Goal: Task Accomplishment & Management: Use online tool/utility

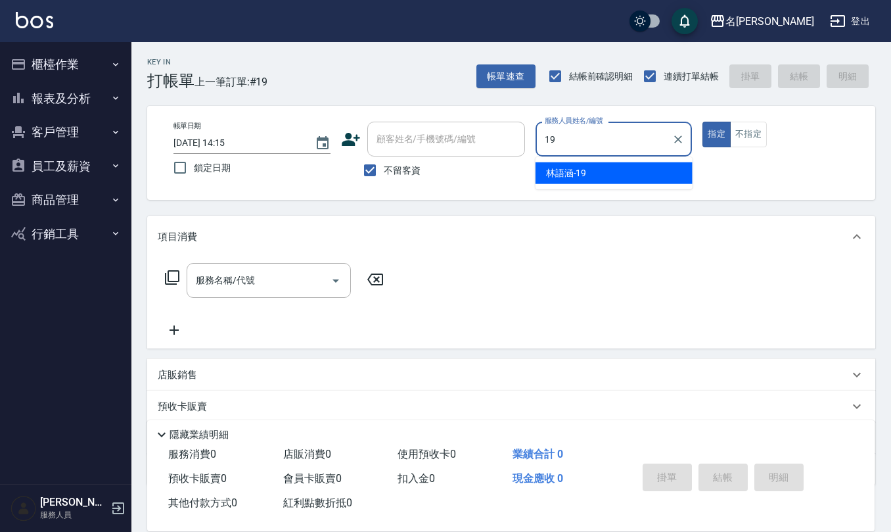
type input "[PERSON_NAME]-19"
type button "true"
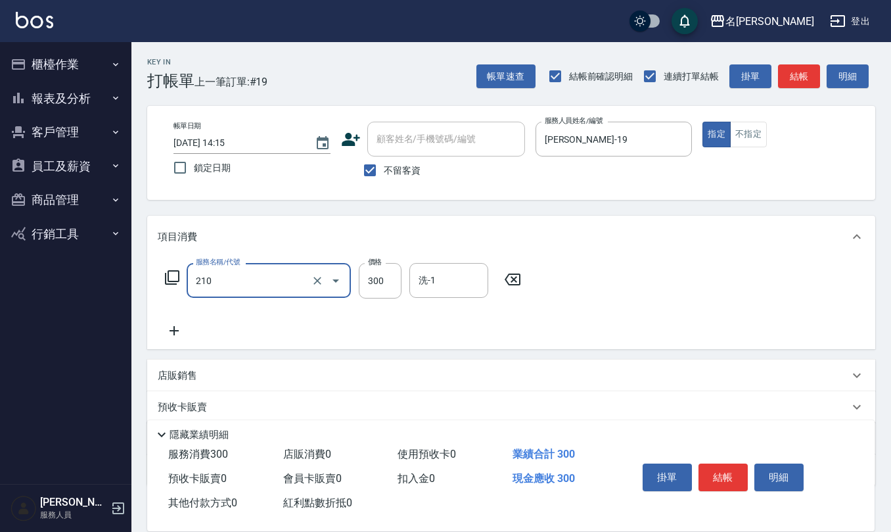
type input "歐娜洗髮精(210)"
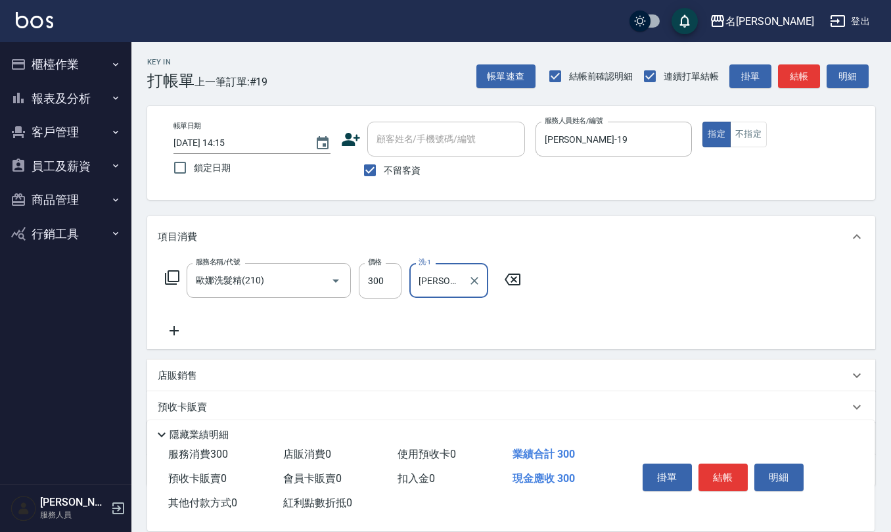
type input "[PERSON_NAME]-32"
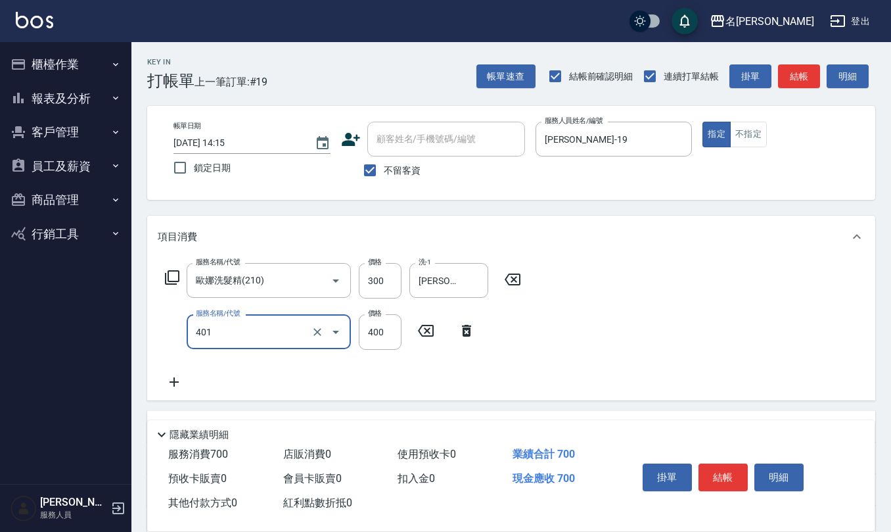
type input "剪髮(401)"
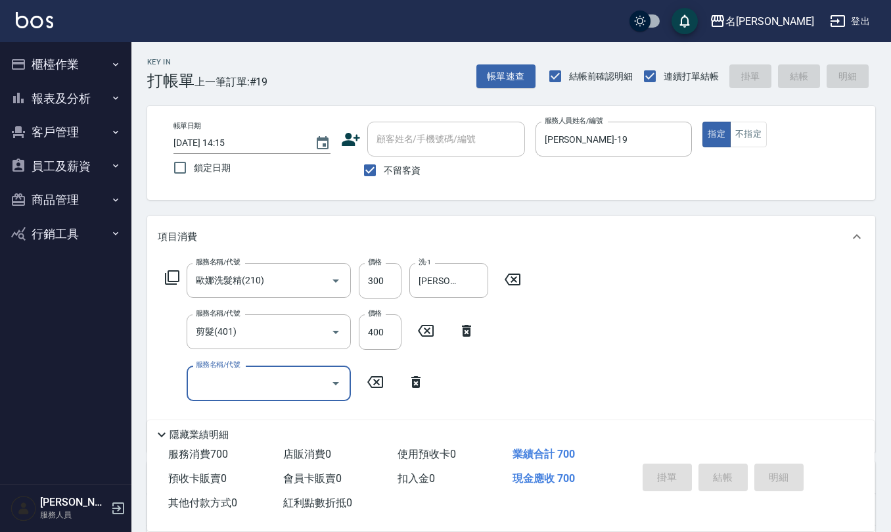
type input "[DATE] 15:11"
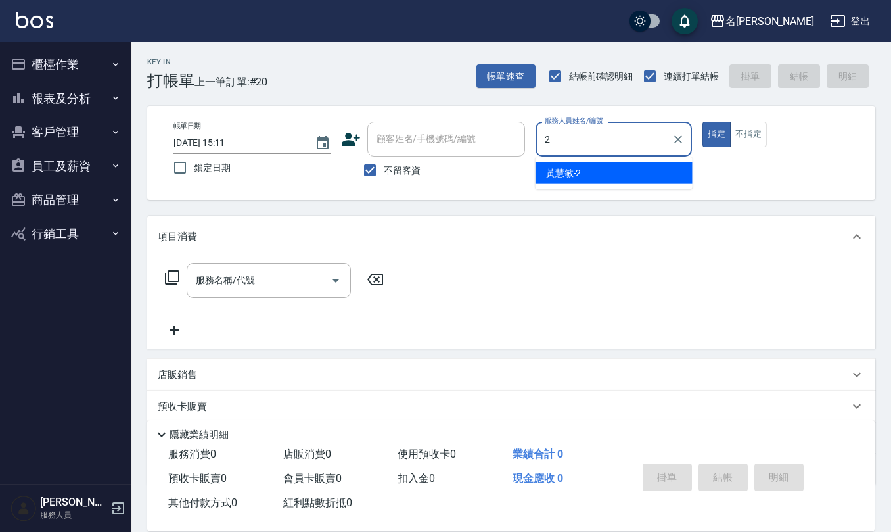
type input "[PERSON_NAME]-2"
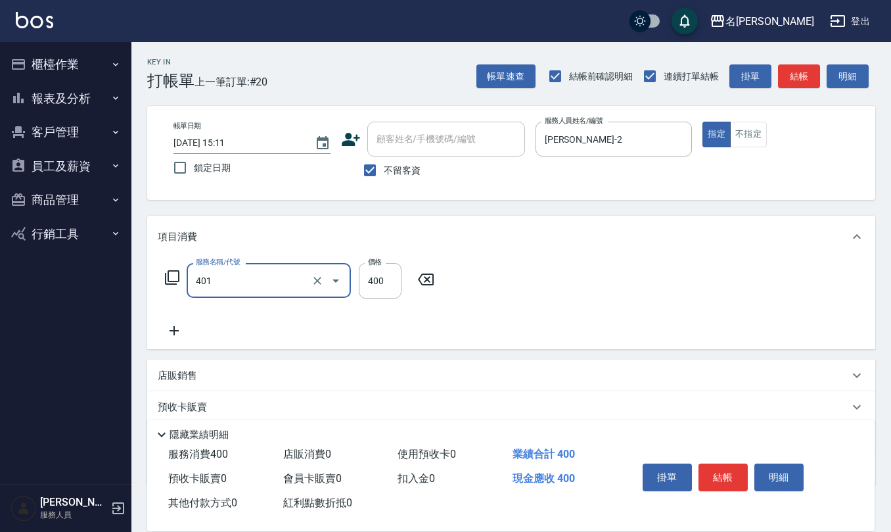
type input "剪髮(401)"
type input "300"
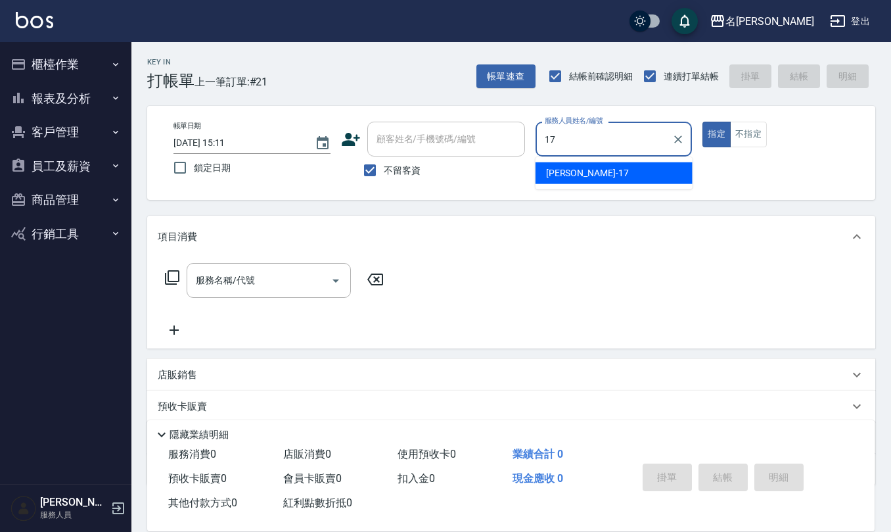
type input "[PERSON_NAME]-17"
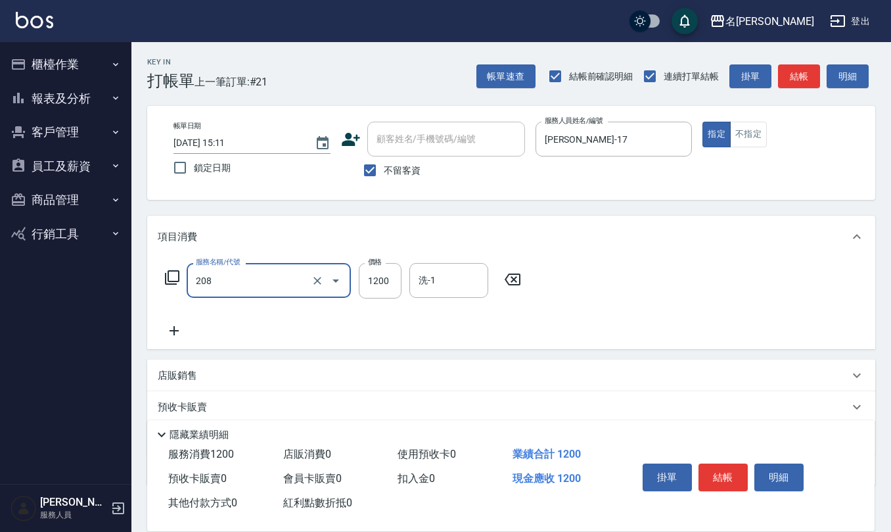
type input "深層洗(208)"
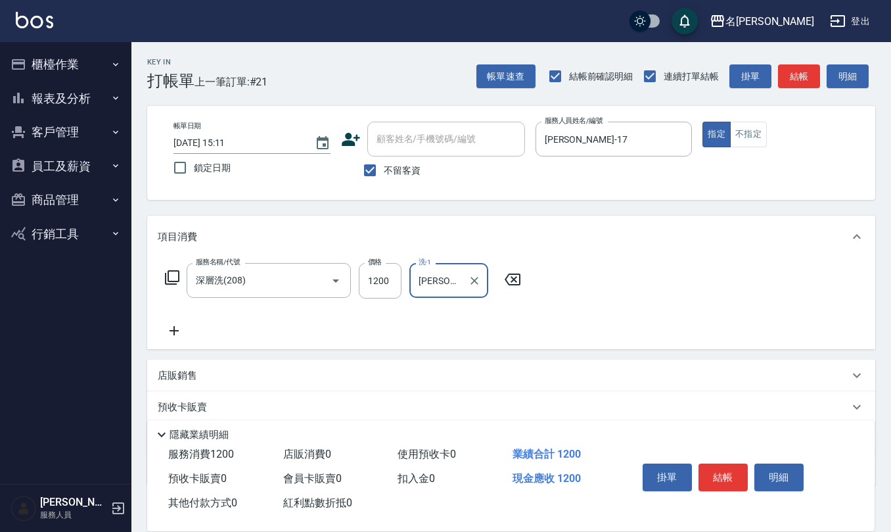
type input "[PERSON_NAME]-17"
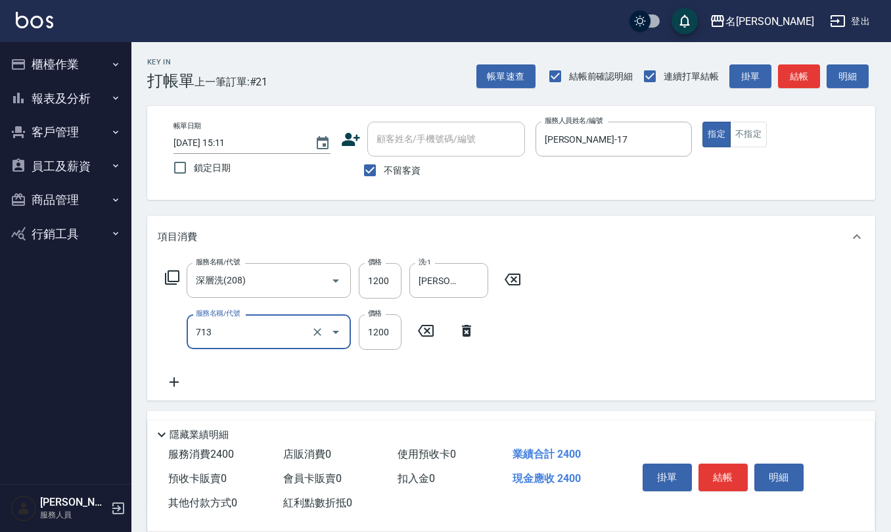
type input "水樣結構式1200(713)"
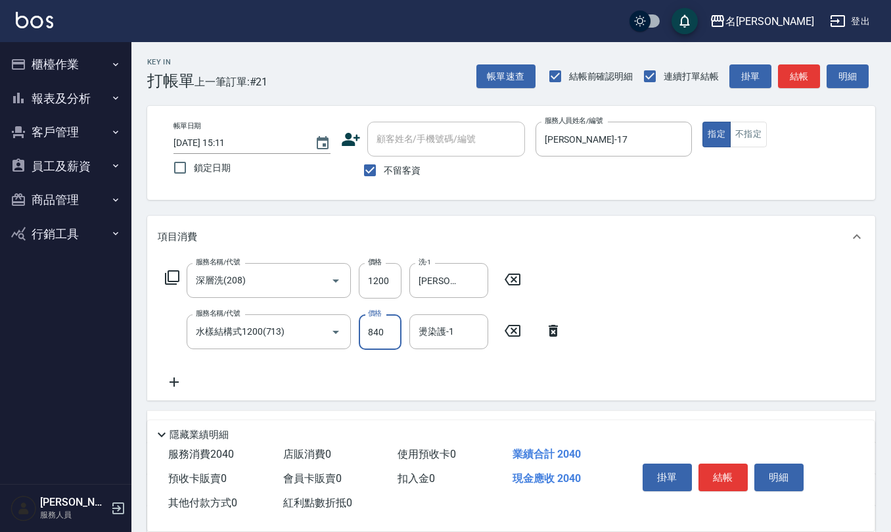
type input "840"
type input "[PERSON_NAME]-17"
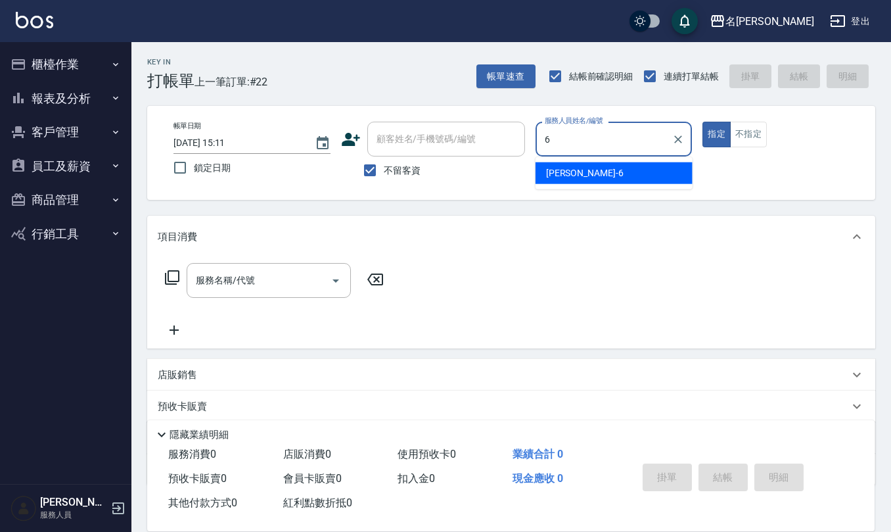
type input "[PERSON_NAME]-6"
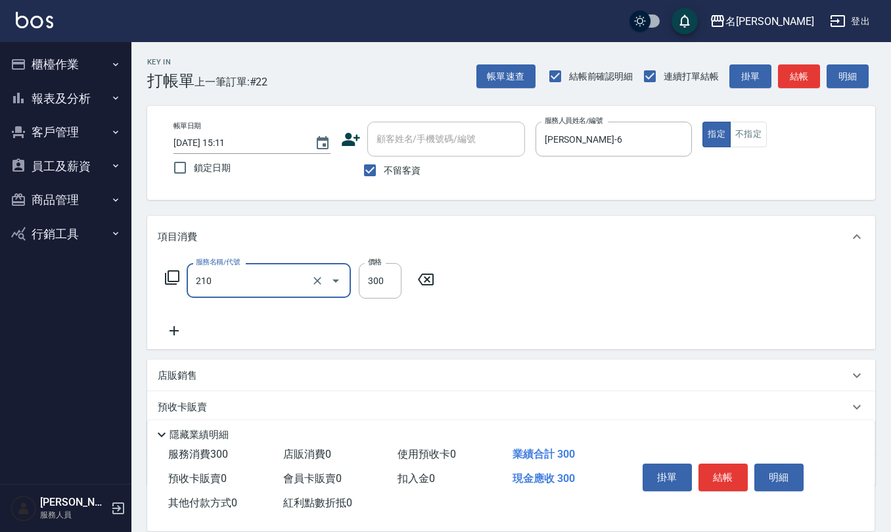
type input "歐娜洗髮精(210)"
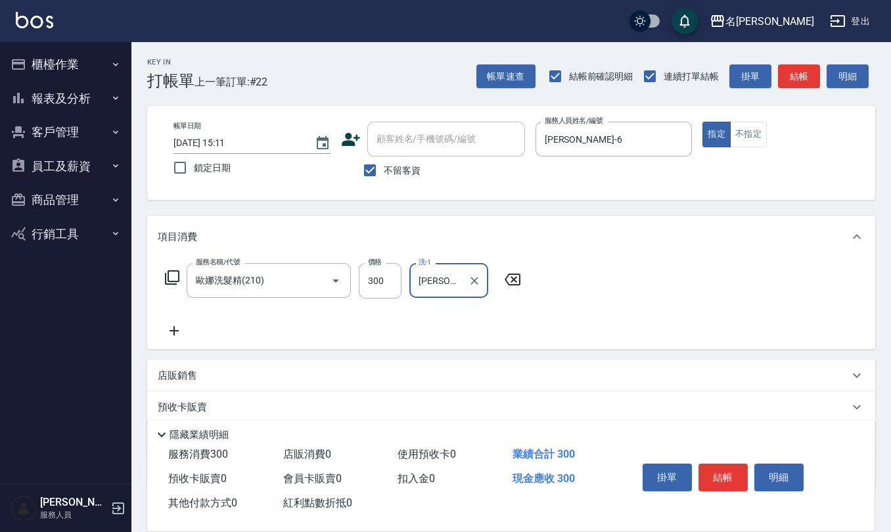
type input "[PERSON_NAME]-20"
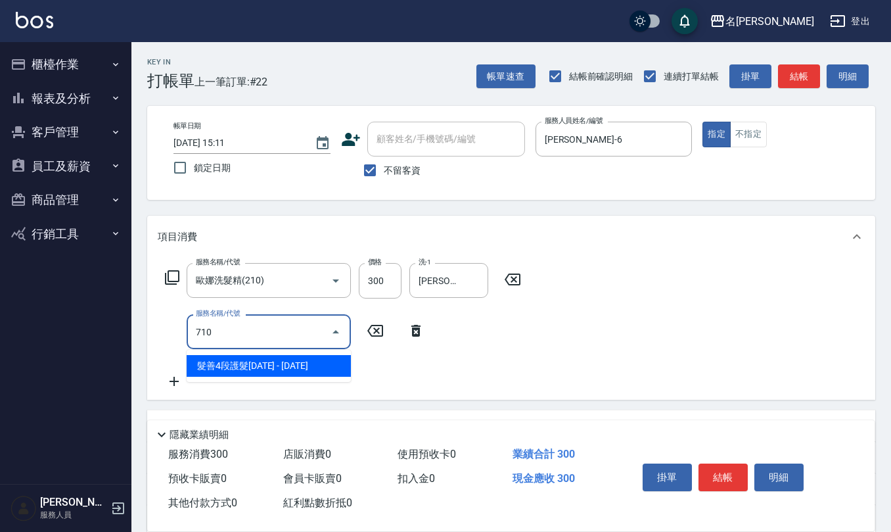
type input "髮善4段護髮2000(710)"
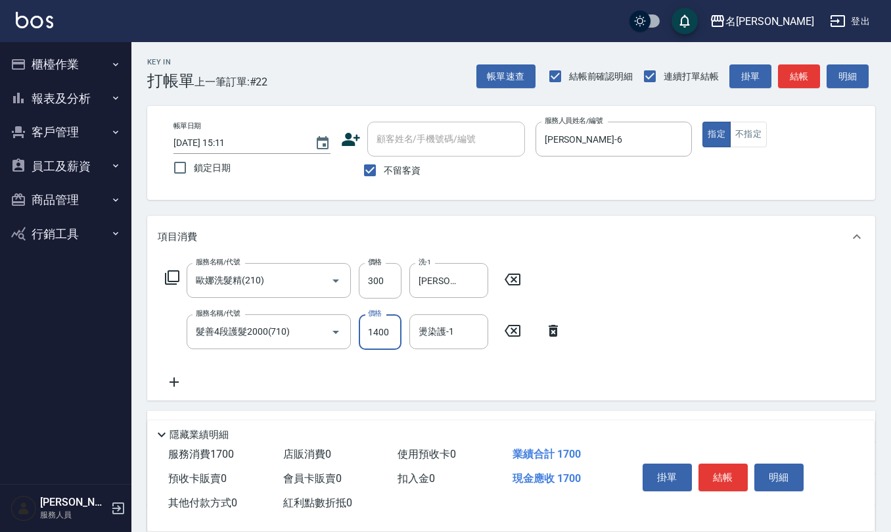
type input "1400"
type input "[PERSON_NAME]-20"
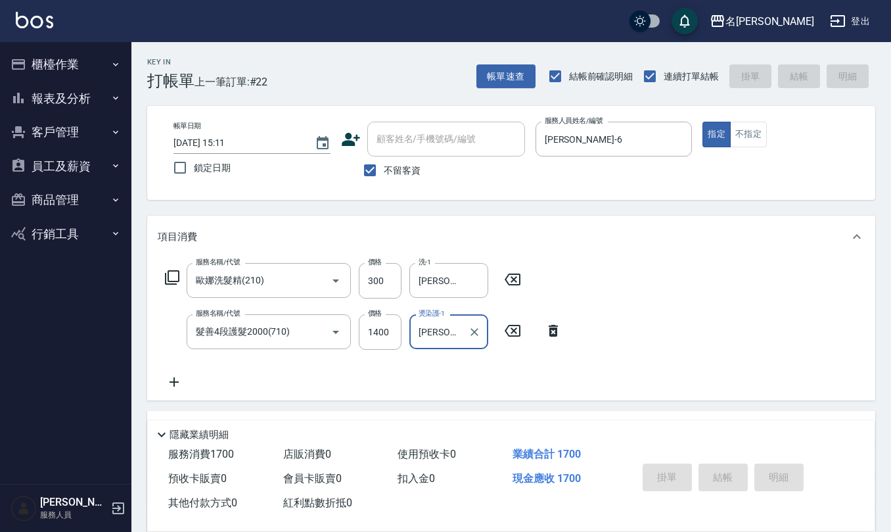
type input "[DATE] 15:12"
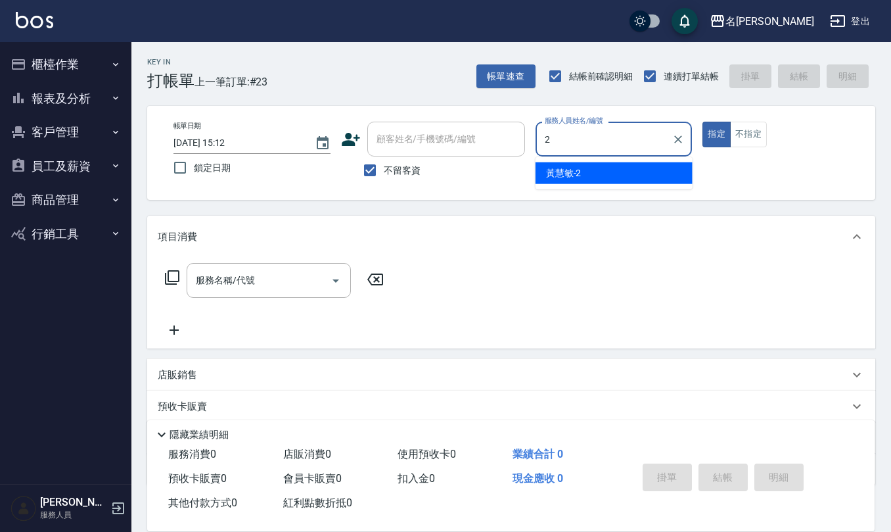
type input "[PERSON_NAME]-2"
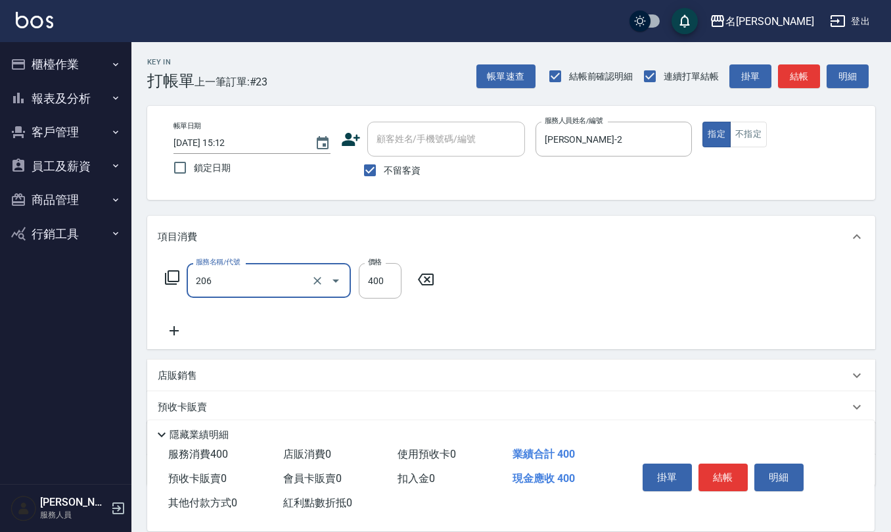
type input "健康洗(206)"
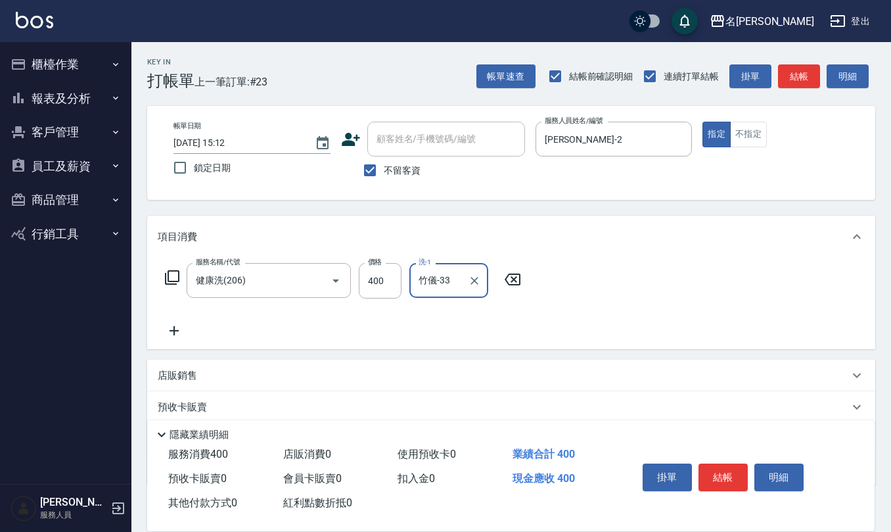
type input "竹儀-33"
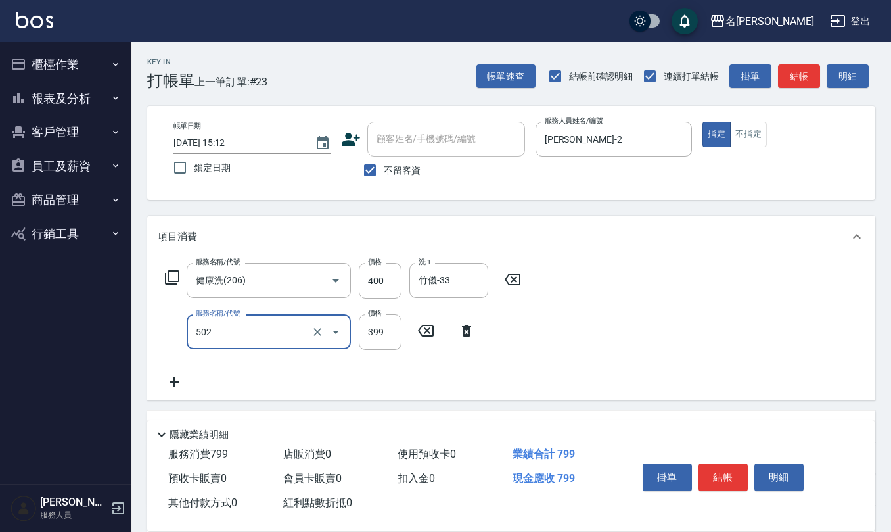
type input "挑染5束399(502)"
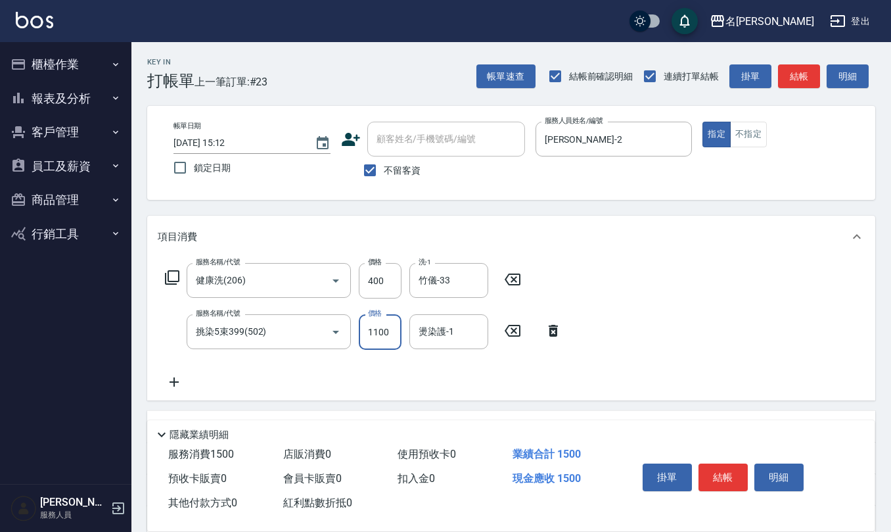
type input "1100"
type input "竹儀-33"
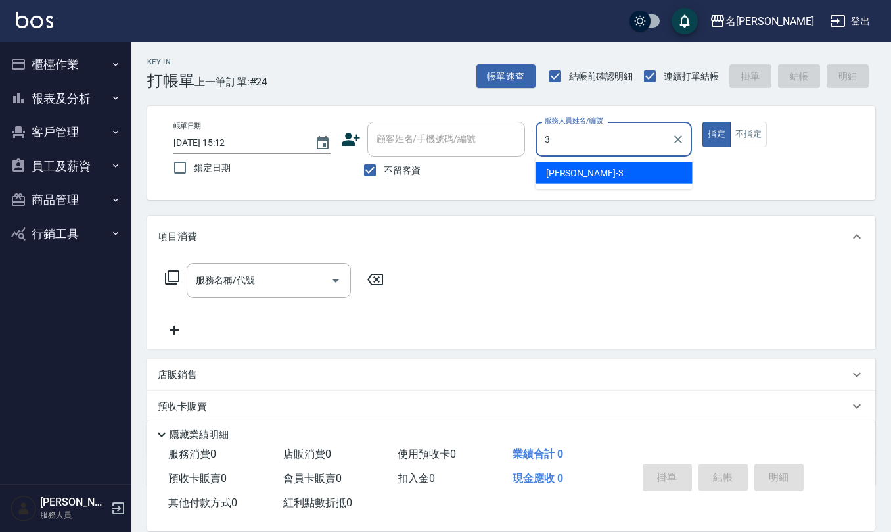
type input "[PERSON_NAME]-3"
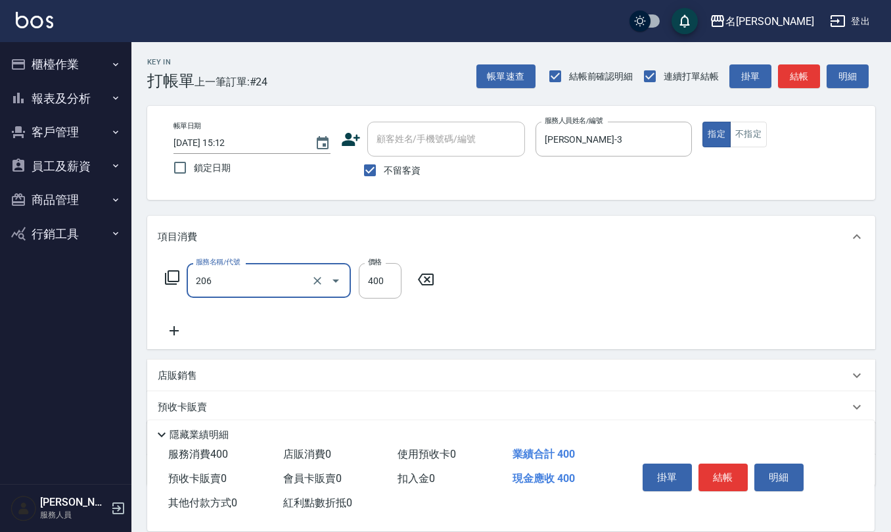
type input "健康洗(206)"
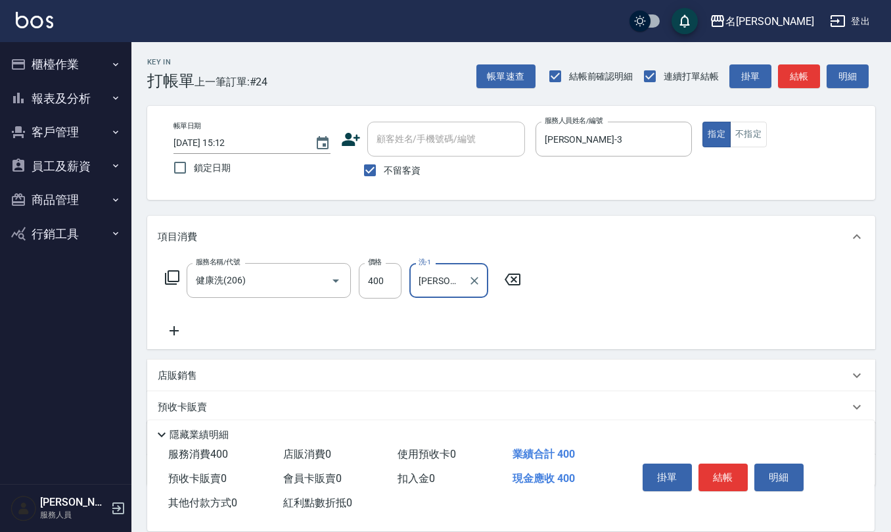
type input "[PERSON_NAME]-28"
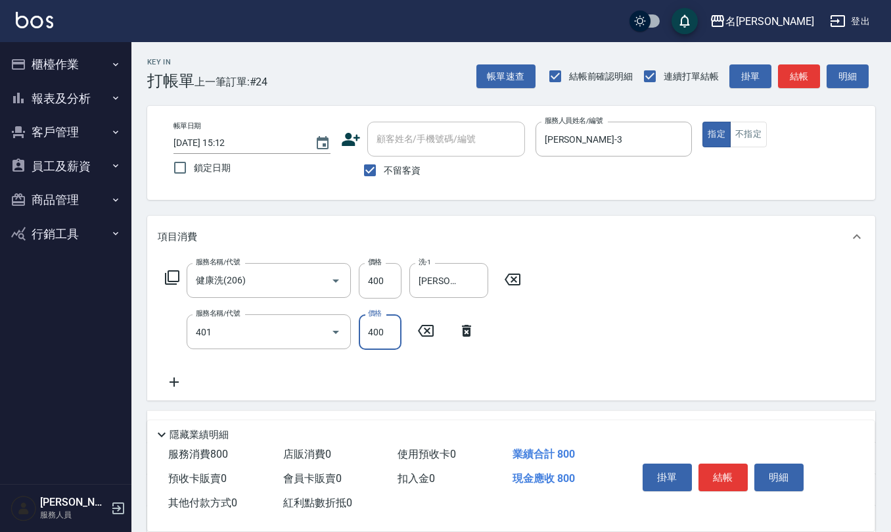
type input "剪髮(401)"
type input "200"
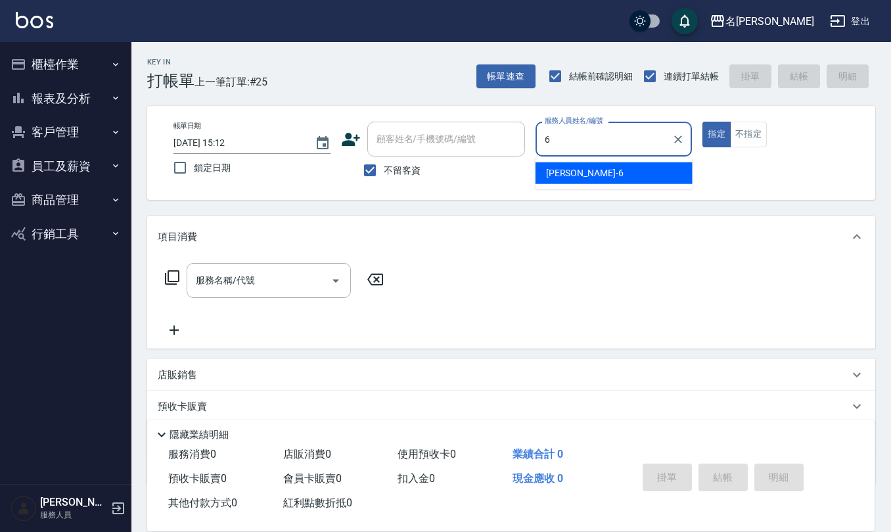
type input "[PERSON_NAME]-6"
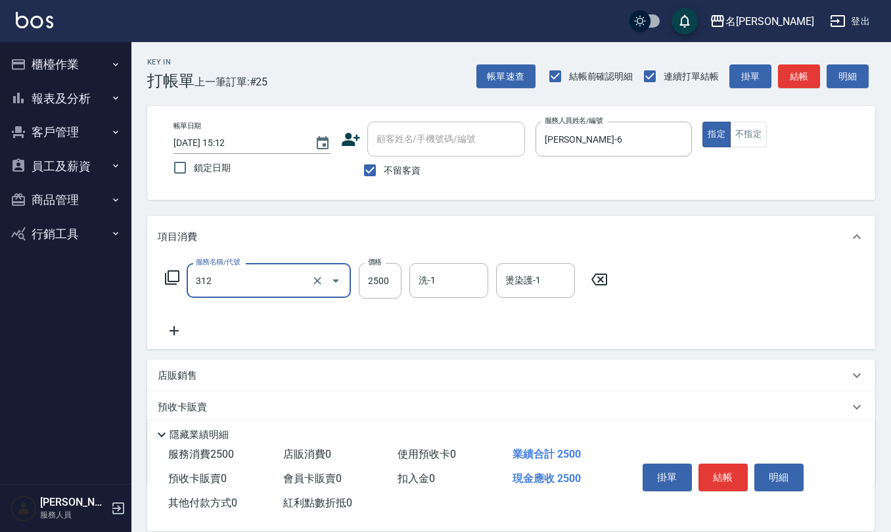
type input "有氧水離子燙2500(312)"
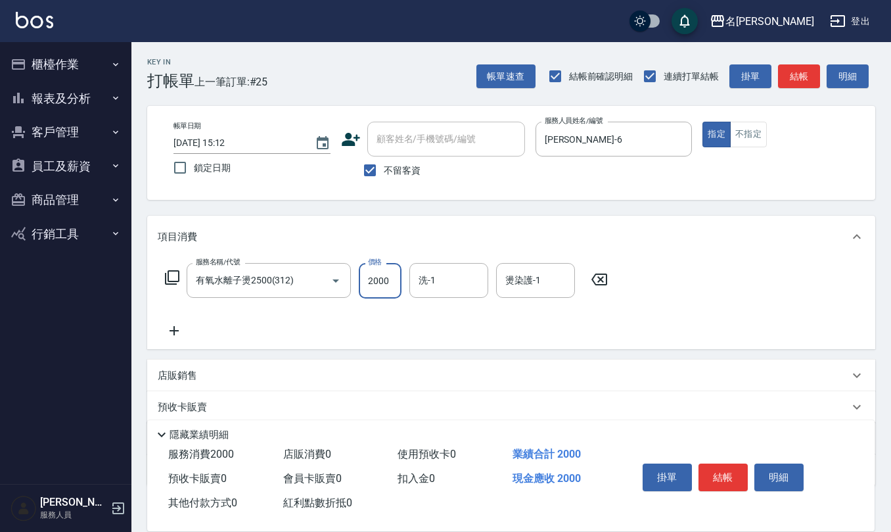
type input "2000"
type input "[PERSON_NAME]-20"
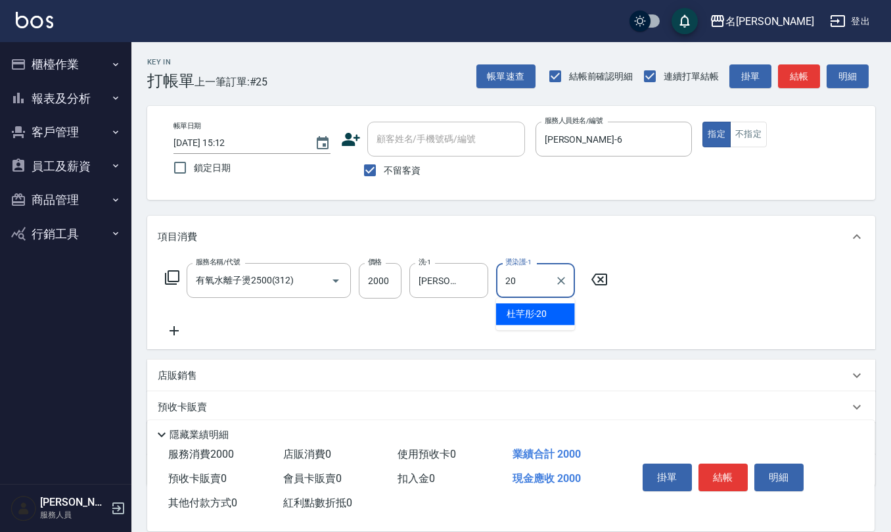
type input "[PERSON_NAME]-20"
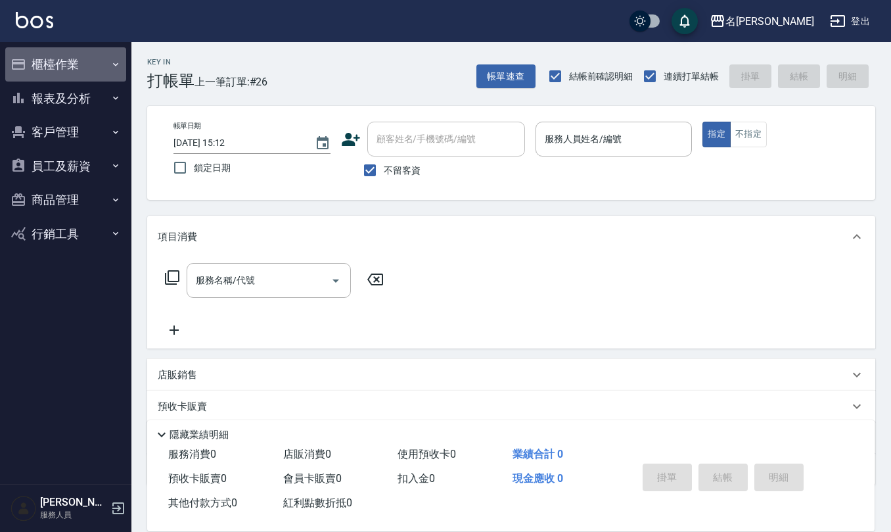
click at [87, 58] on button "櫃檯作業" at bounding box center [65, 64] width 121 height 34
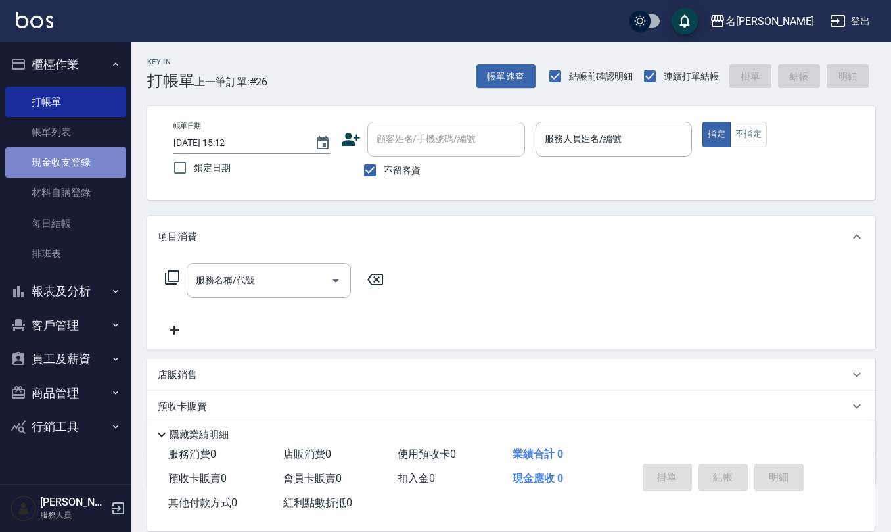
click at [84, 162] on link "現金收支登錄" at bounding box center [65, 162] width 121 height 30
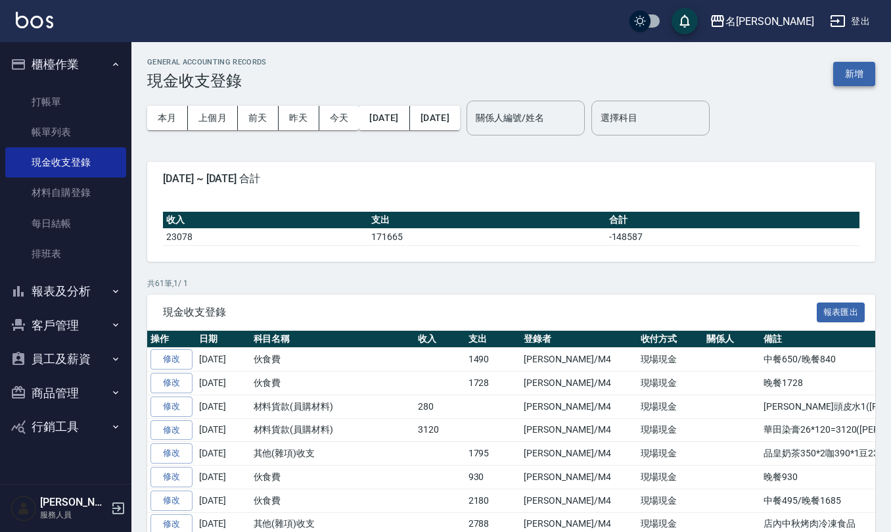
click at [856, 72] on button "新增" at bounding box center [854, 74] width 42 height 24
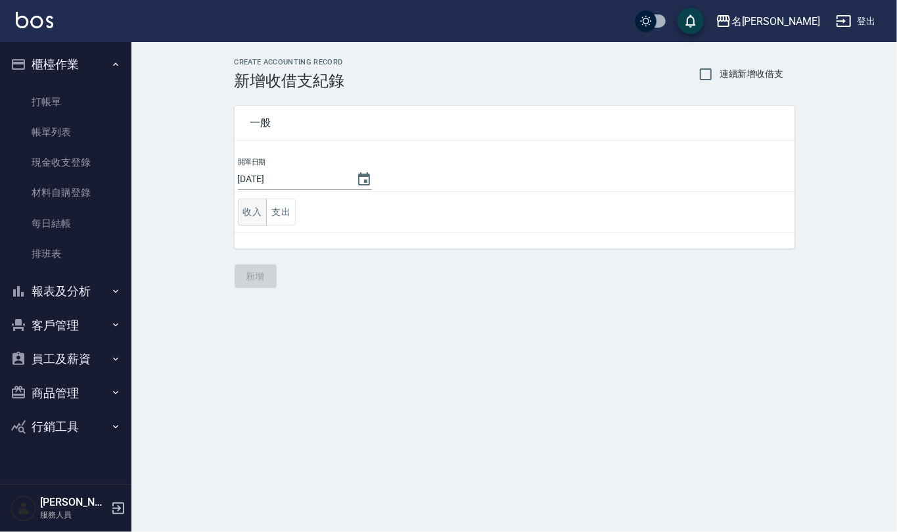
click at [246, 202] on button "收入" at bounding box center [253, 211] width 30 height 27
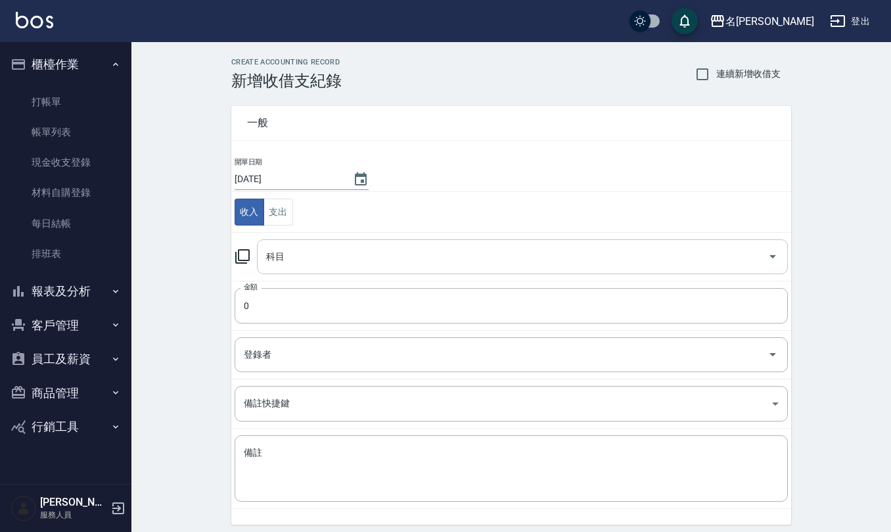
drag, startPoint x: 290, startPoint y: 279, endPoint x: 293, endPoint y: 272, distance: 7.3
click at [292, 279] on td "科目 科目" at bounding box center [511, 256] width 560 height 49
click at [293, 272] on div "科目" at bounding box center [522, 256] width 531 height 35
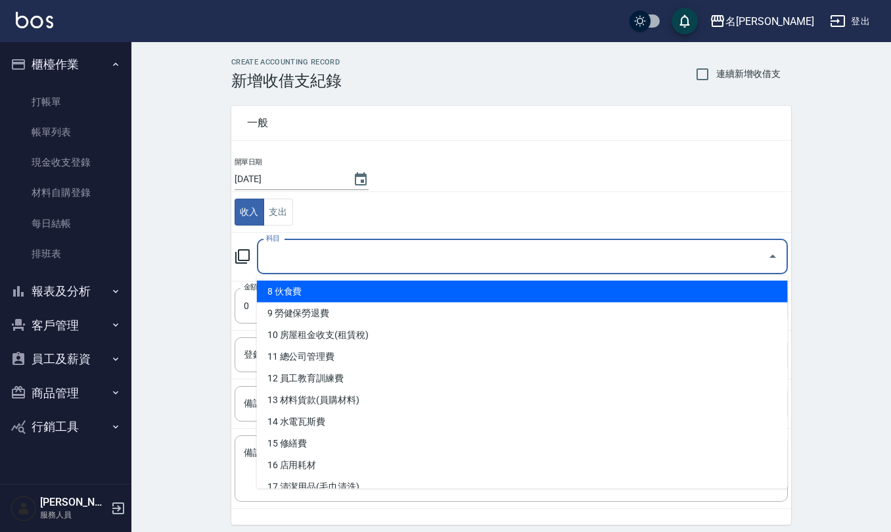
scroll to position [175, 0]
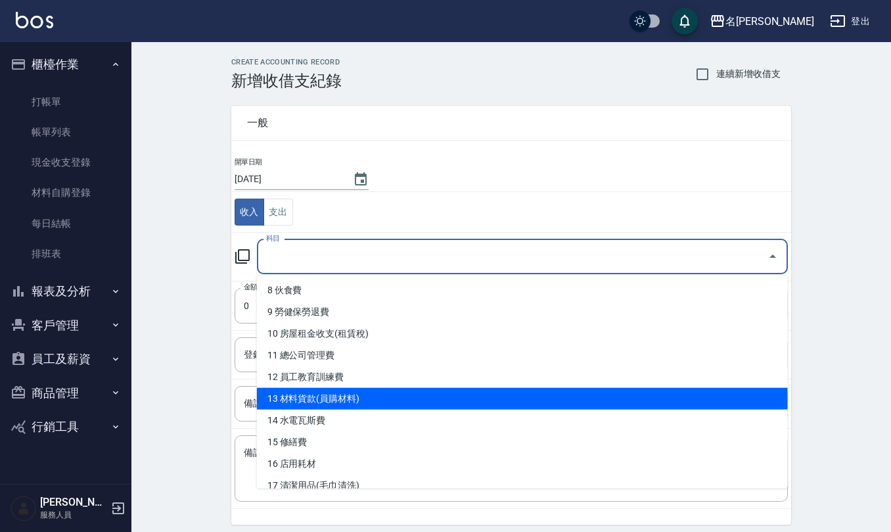
click at [339, 396] on li "13 材料貨款(員購材料)" at bounding box center [522, 399] width 531 height 22
type input "13 材料貨款(員購材料)"
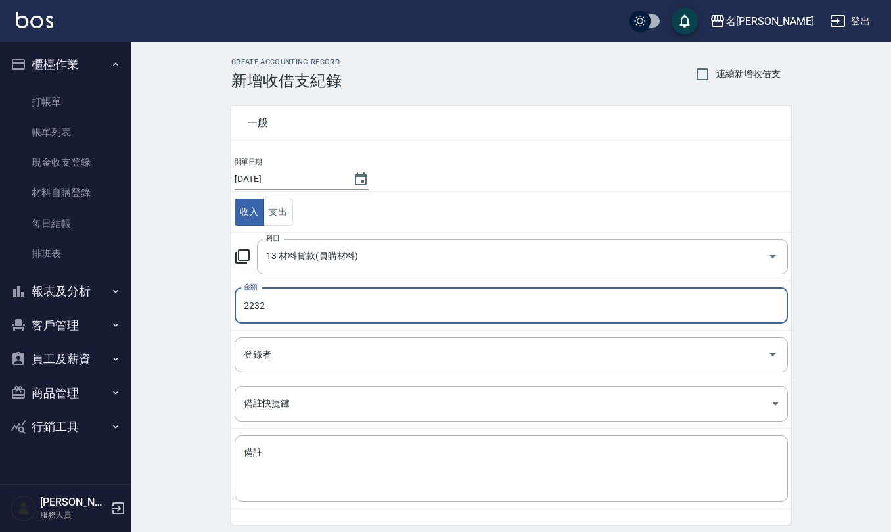
type input "2232"
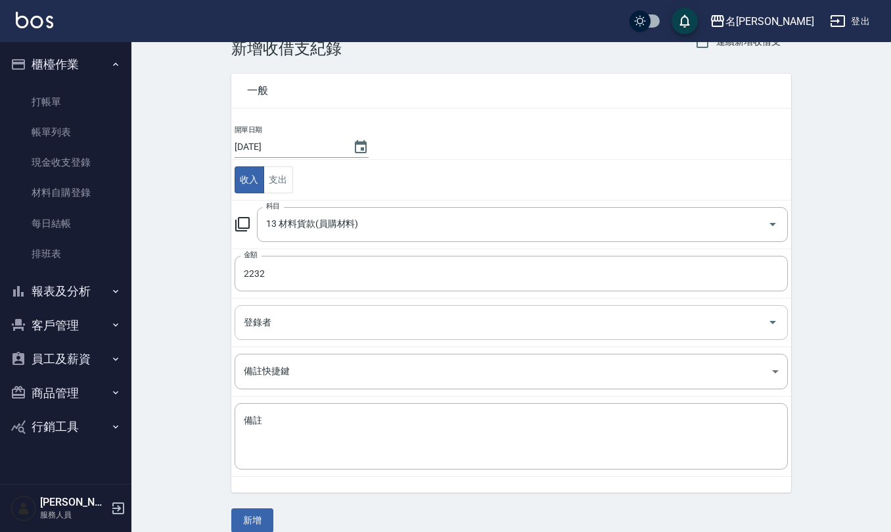
scroll to position [50, 0]
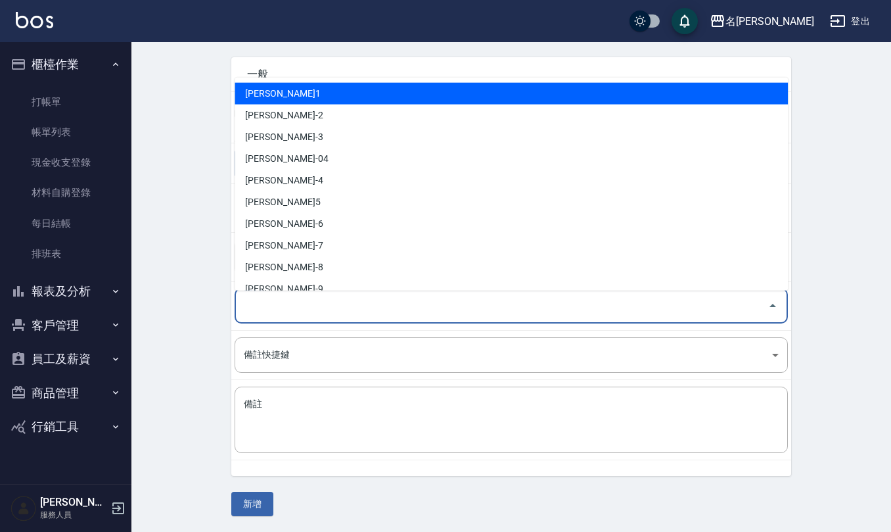
click at [316, 300] on input "登錄者" at bounding box center [502, 305] width 522 height 23
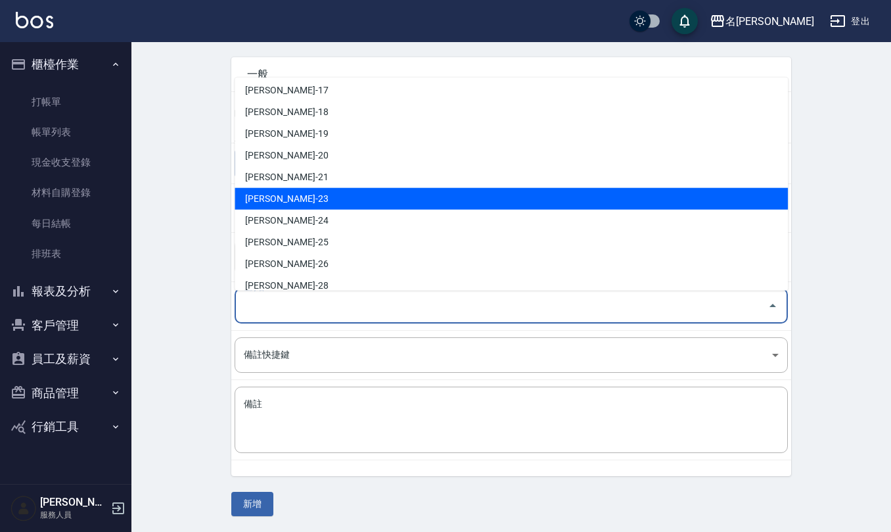
scroll to position [622, 0]
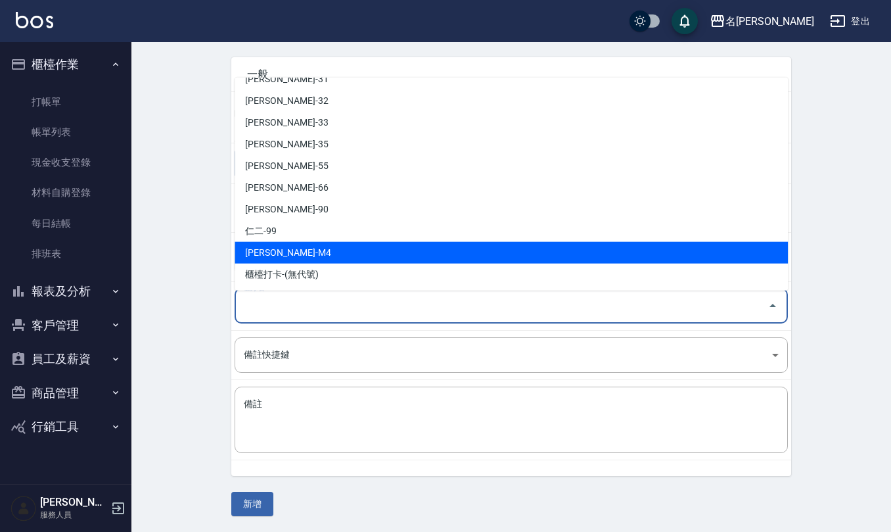
click at [324, 247] on li "[PERSON_NAME]-M4" at bounding box center [511, 253] width 553 height 22
type input "[PERSON_NAME]-M4"
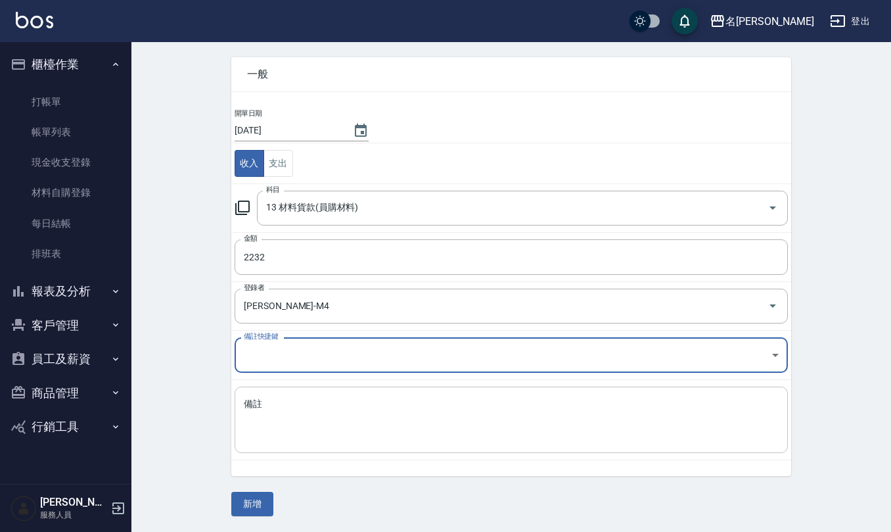
click at [343, 416] on textarea "備註" at bounding box center [511, 420] width 535 height 45
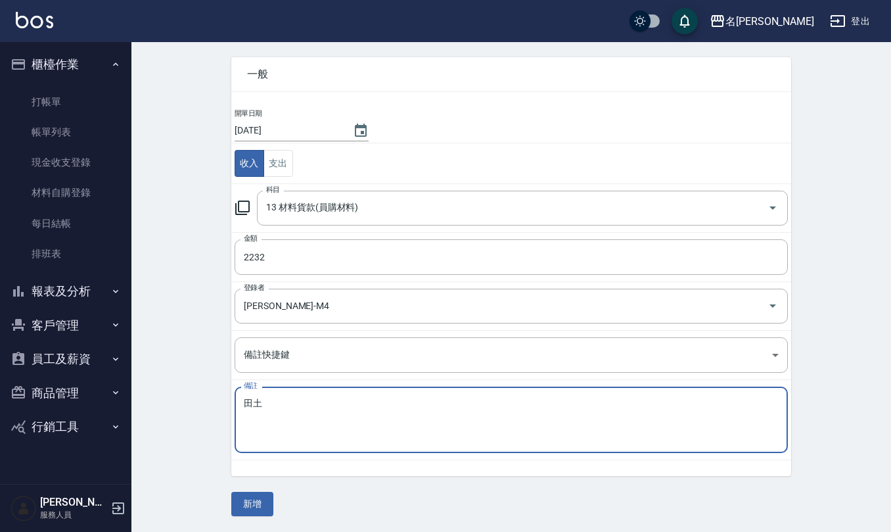
type textarea "[PERSON_NAME]"
type textarea "[PERSON_NAME]*2(何老師已付現)"
click at [246, 489] on div "一般 開單日期 [DATE] 收入 支出 科目 13 材料貨款(員購材料) 科目 金額 2232 金額 登錄者 [PERSON_NAME]-M4 登錄者 備註…" at bounding box center [511, 278] width 560 height 474
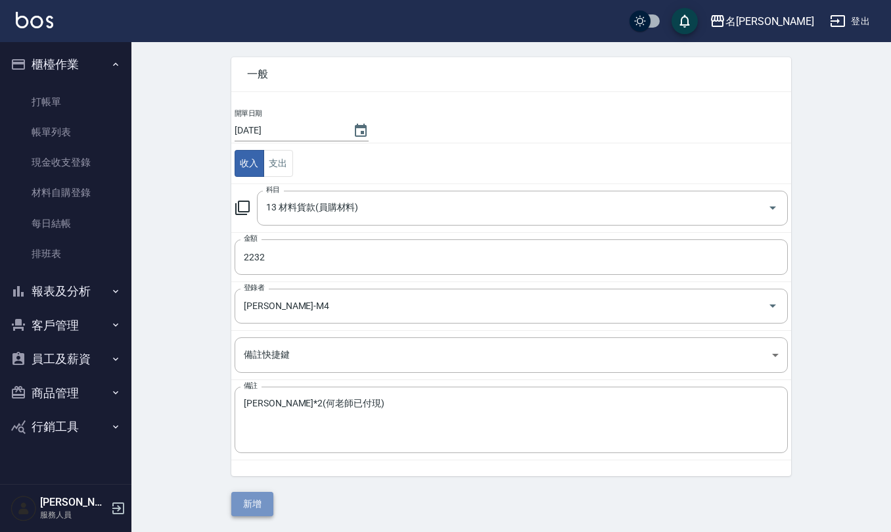
click at [254, 503] on button "新增" at bounding box center [252, 504] width 42 height 24
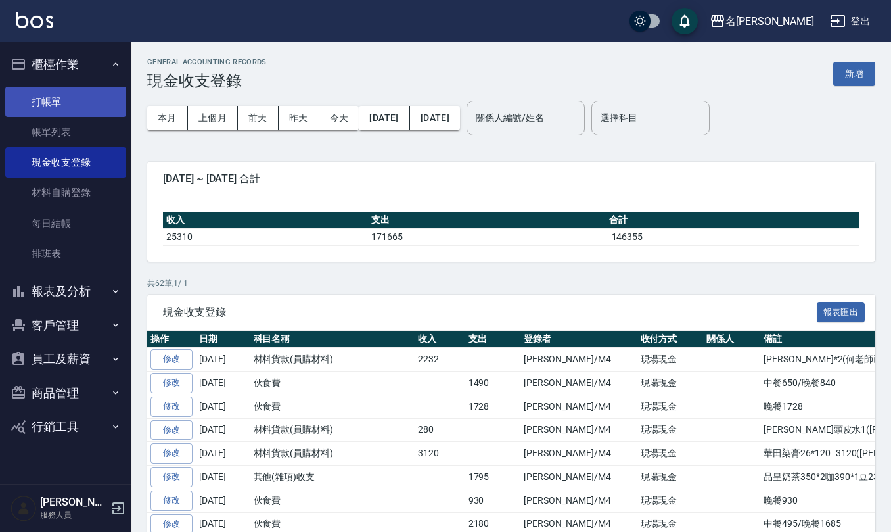
click at [48, 93] on link "打帳單" at bounding box center [65, 102] width 121 height 30
